Goal: Answer question/provide support

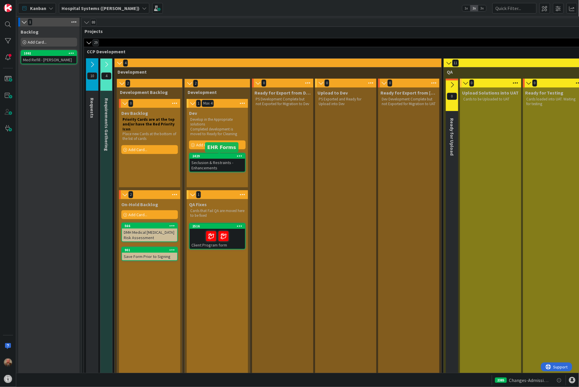
click at [217, 158] on div "2429" at bounding box center [218, 156] width 53 height 4
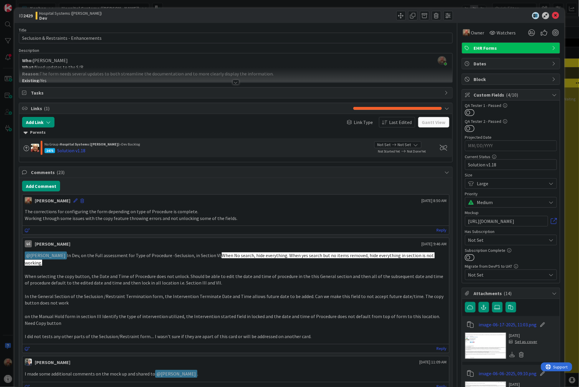
click at [157, 14] on div "Hospital Systems ([PERSON_NAME]" at bounding box center [135, 15] width 199 height 9
click at [35, 191] on button "Add Comment" at bounding box center [41, 186] width 38 height 11
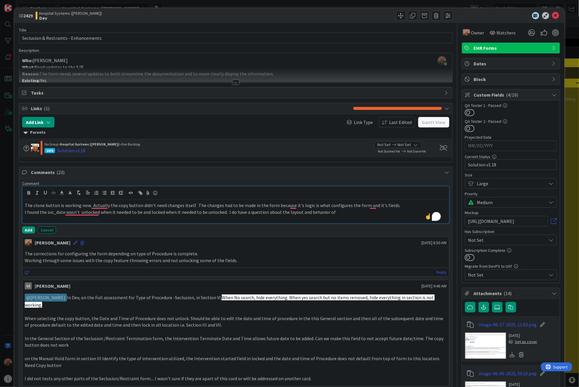
click at [346, 211] on p "I found the svc_date wasn't unlocked when it needed to be and locked when it ne…" at bounding box center [236, 212] width 422 height 7
click at [360, 215] on p "I found the svc_date wasn't unlocked when it needed to be and locked when it ne…" at bounding box center [236, 212] width 422 height 7
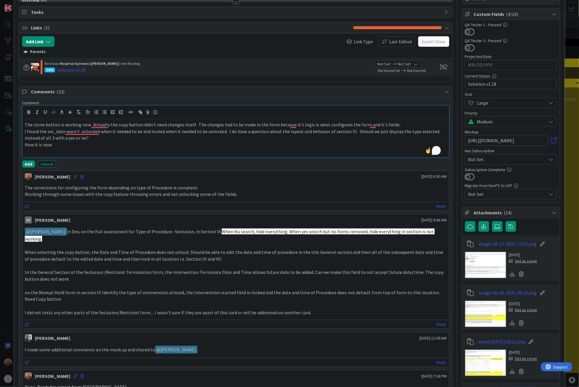
scroll to position [80, 0]
click at [146, 112] on icon at bounding box center [147, 112] width 7 height 8
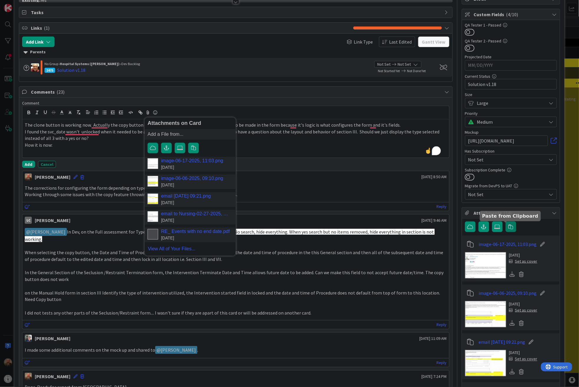
click at [508, 225] on icon "button" at bounding box center [510, 226] width 5 height 5
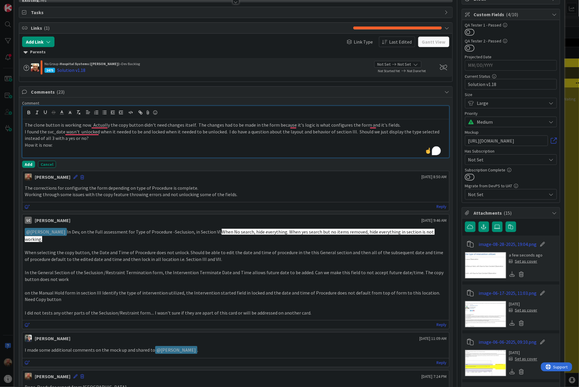
click at [151, 143] on p "How it is now:" at bounding box center [236, 145] width 422 height 7
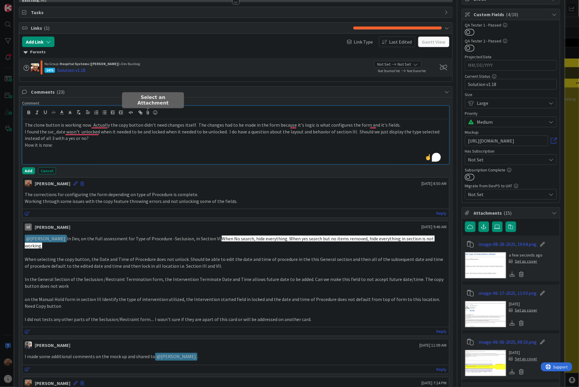
click at [147, 112] on icon at bounding box center [147, 112] width 7 height 8
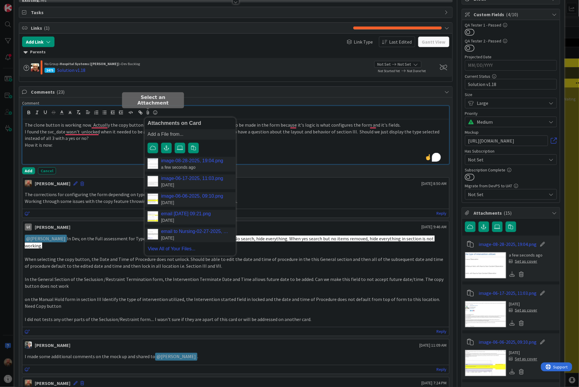
click at [169, 163] on link "image-08-28-2025, 19:04.png" at bounding box center [192, 160] width 62 height 5
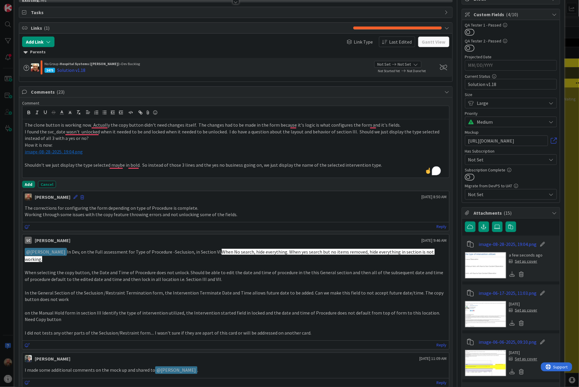
click at [29, 185] on button "Add" at bounding box center [28, 184] width 13 height 7
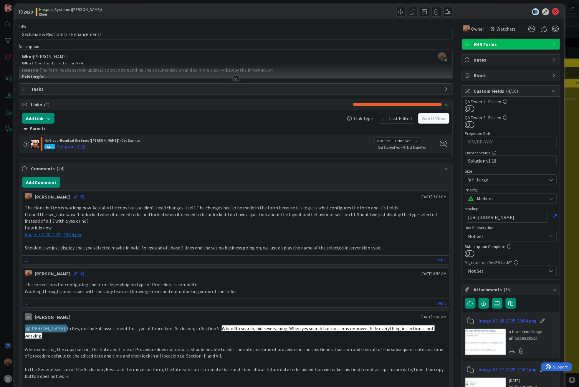
scroll to position [0, 0]
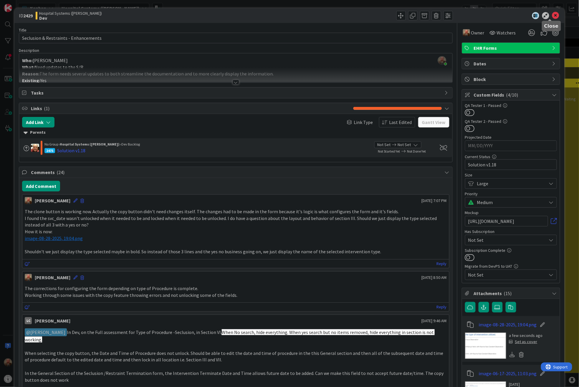
click at [552, 14] on icon at bounding box center [555, 15] width 7 height 7
